Goal: Navigation & Orientation: Find specific page/section

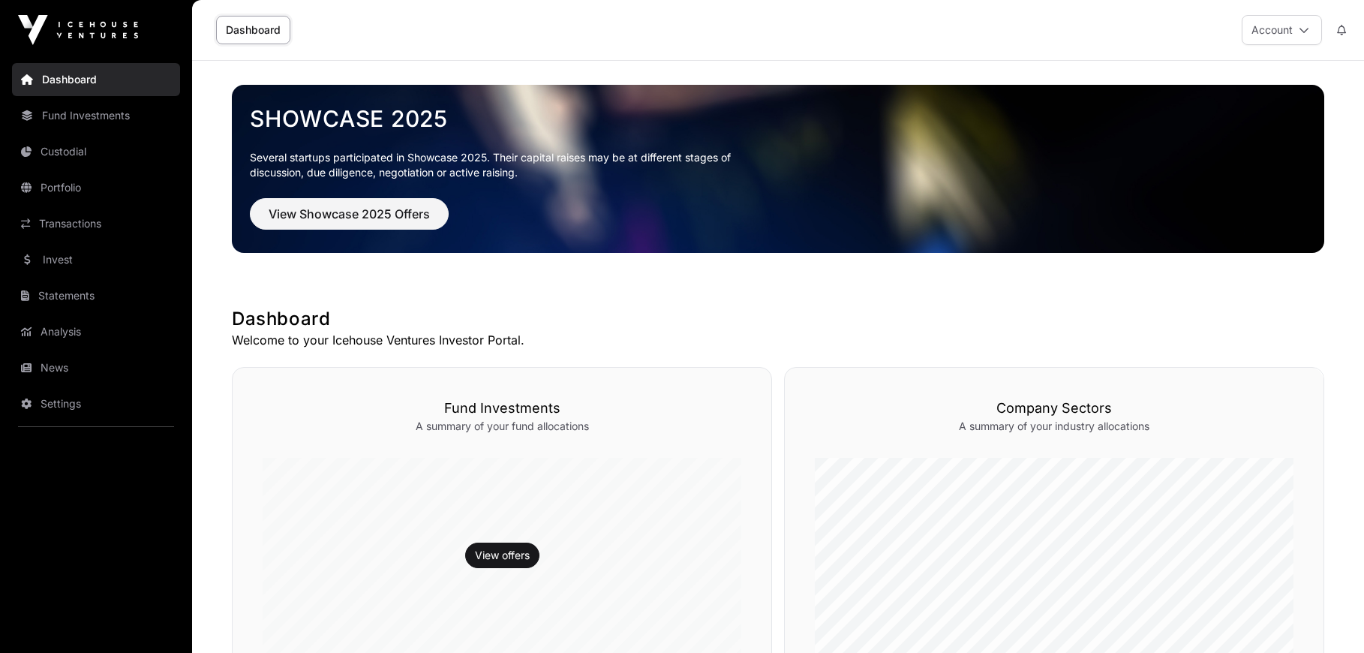
click at [62, 223] on link "Transactions" at bounding box center [96, 223] width 168 height 33
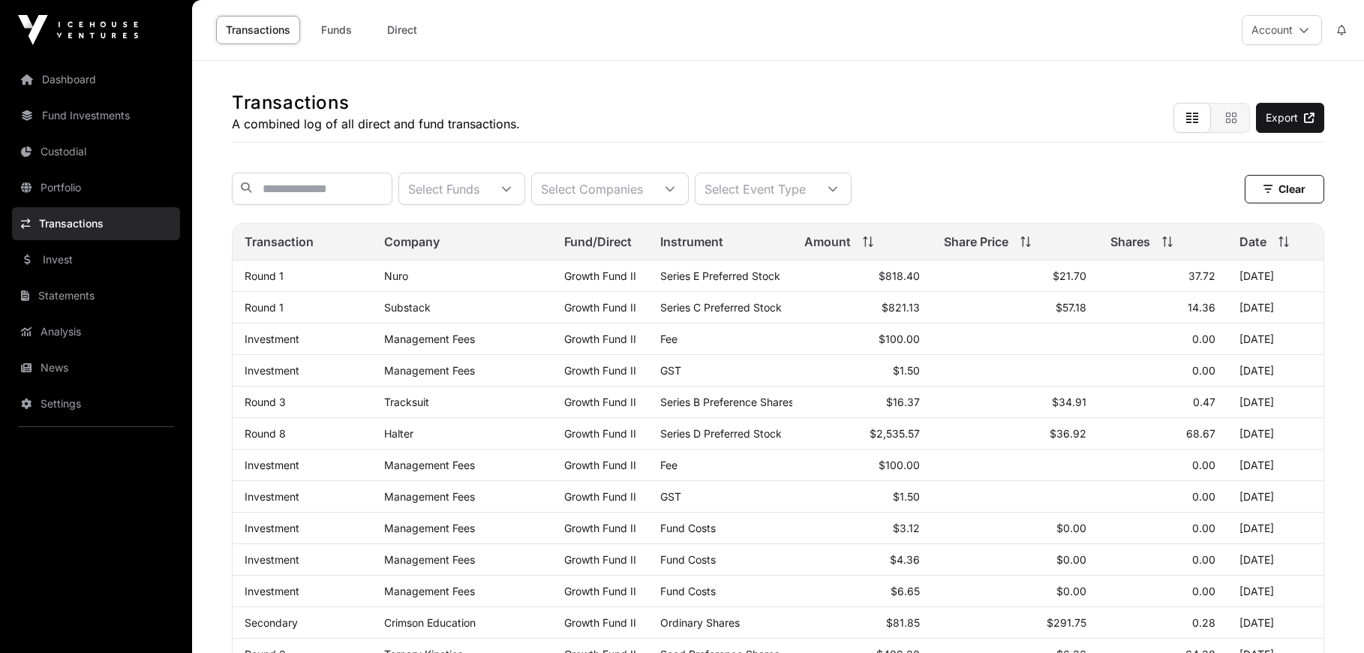
click at [88, 181] on link "Portfolio" at bounding box center [96, 187] width 168 height 33
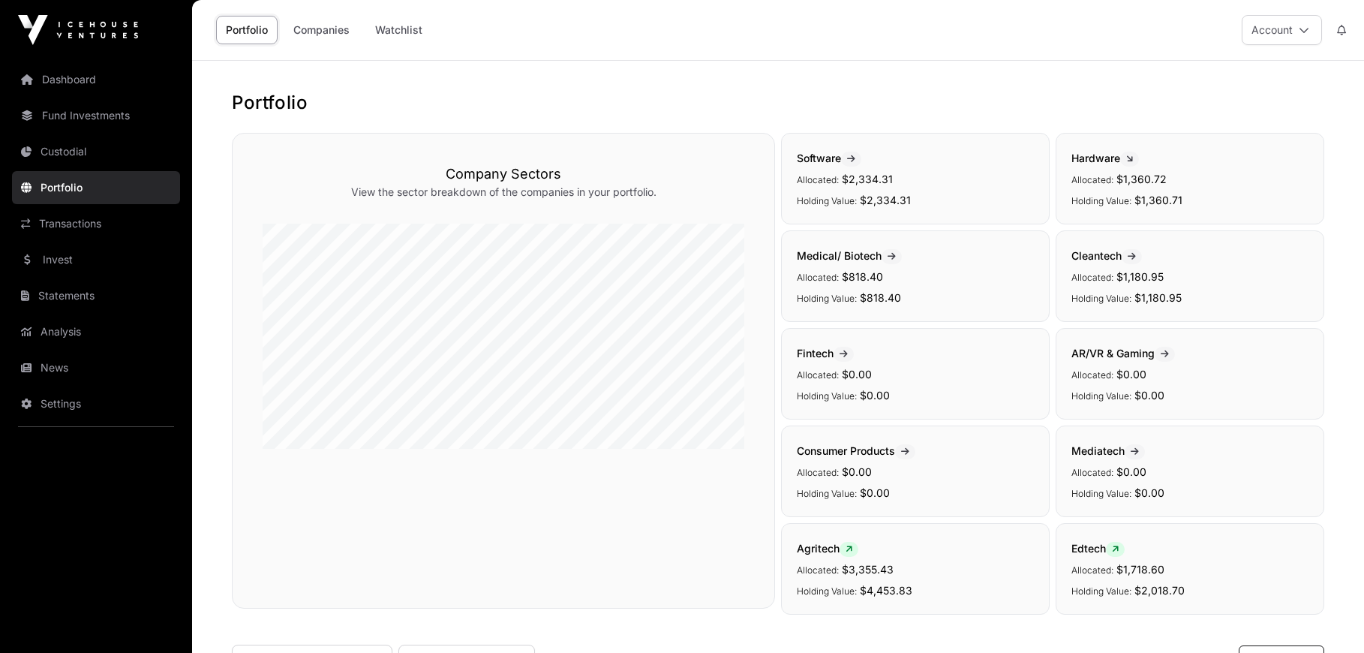
click at [69, 259] on link "Invest" at bounding box center [96, 259] width 168 height 33
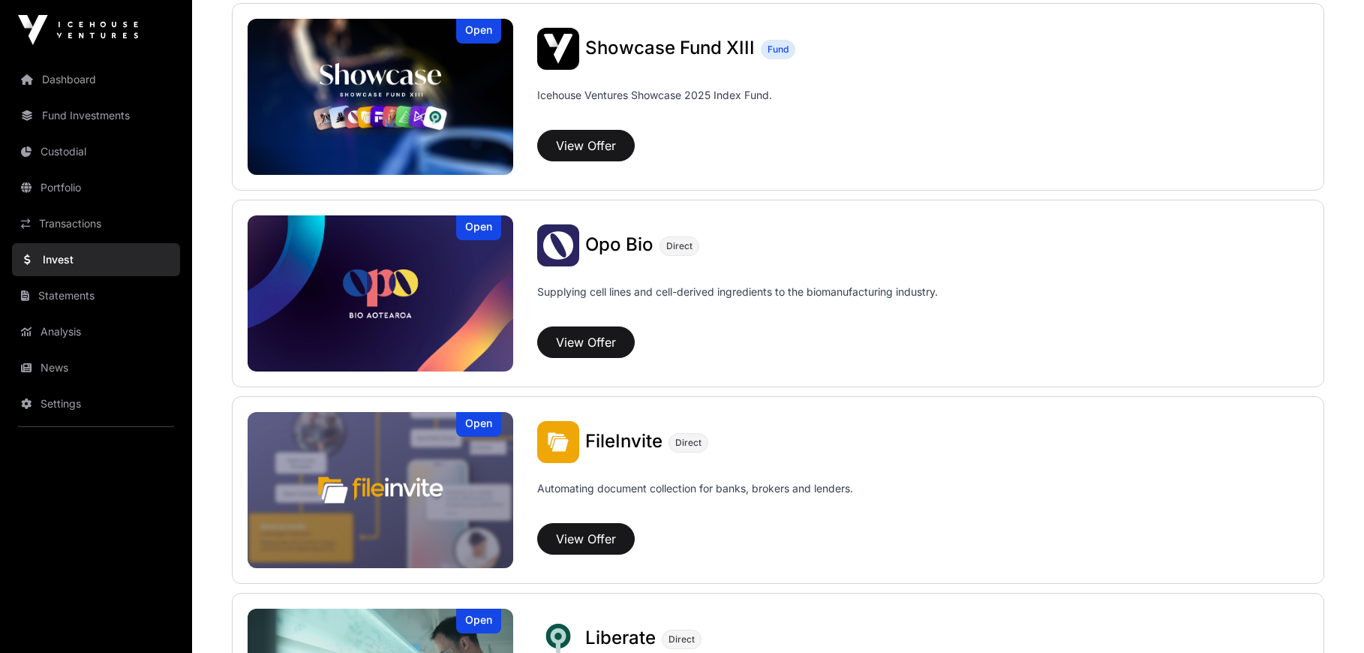
scroll to position [365, 0]
